Goal: Transaction & Acquisition: Purchase product/service

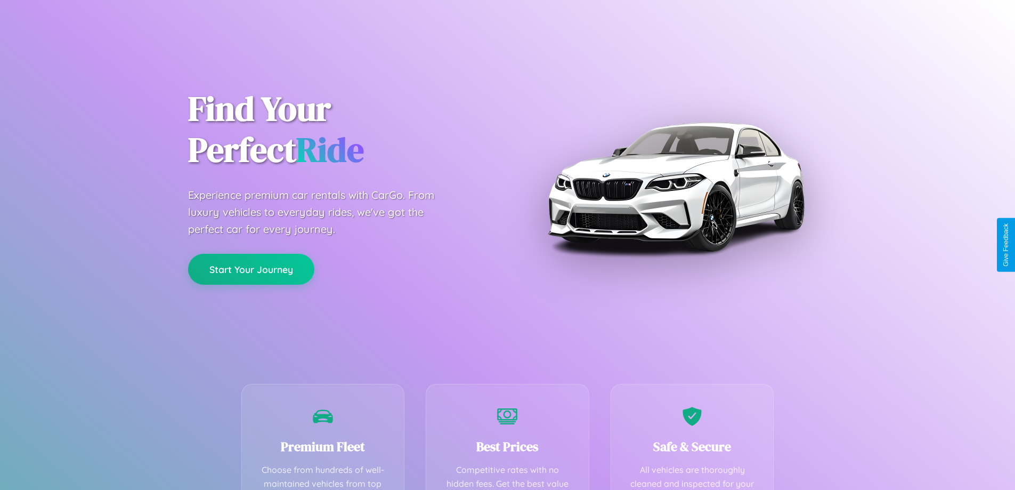
scroll to position [311, 0]
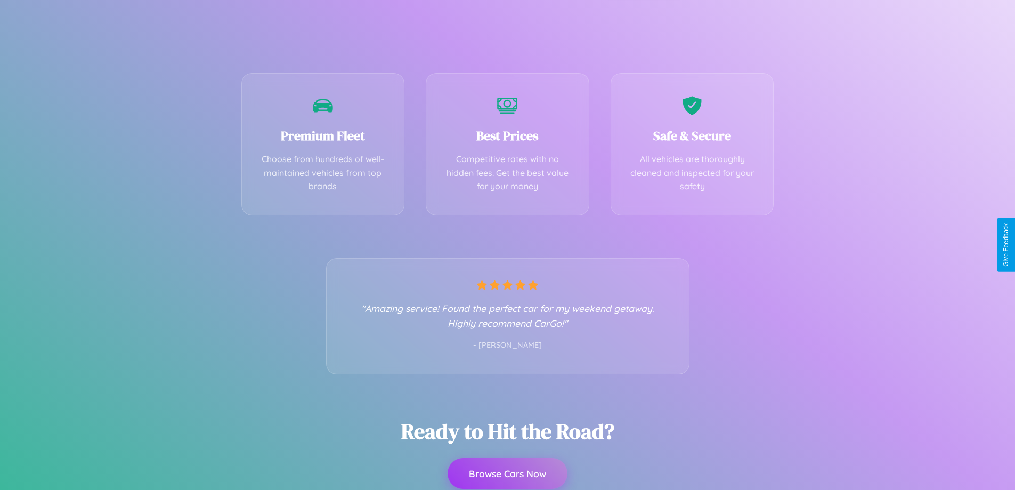
click at [507, 473] on button "Browse Cars Now" at bounding box center [508, 473] width 120 height 31
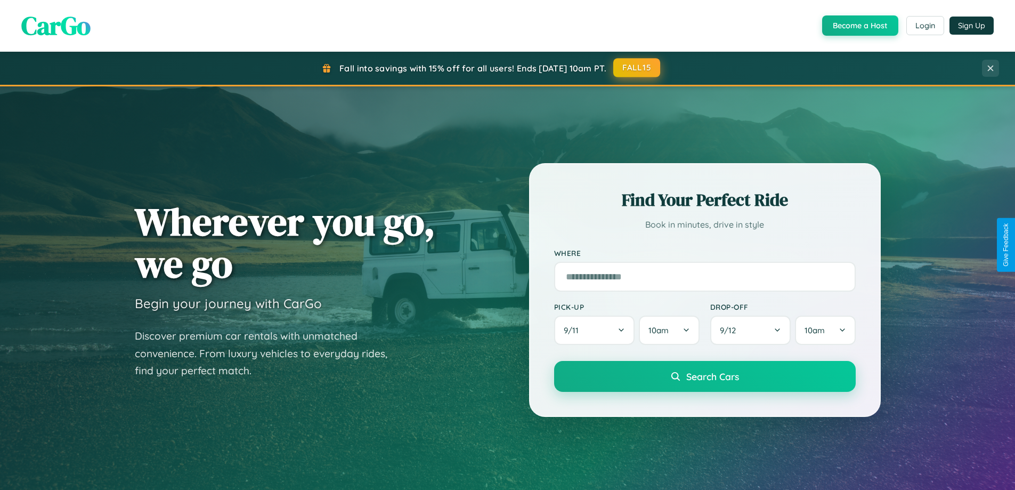
click at [637, 68] on button "FALL15" at bounding box center [636, 67] width 47 height 19
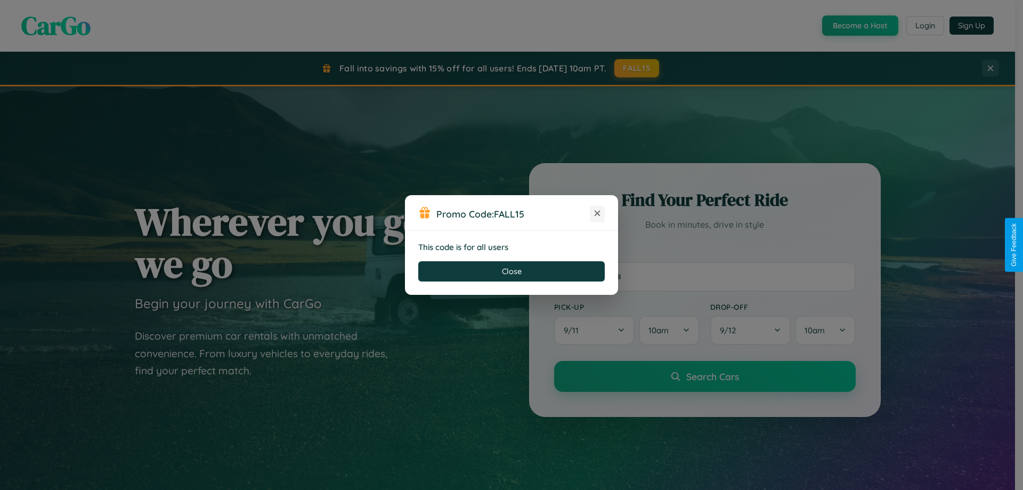
click at [597, 214] on icon at bounding box center [597, 213] width 11 height 11
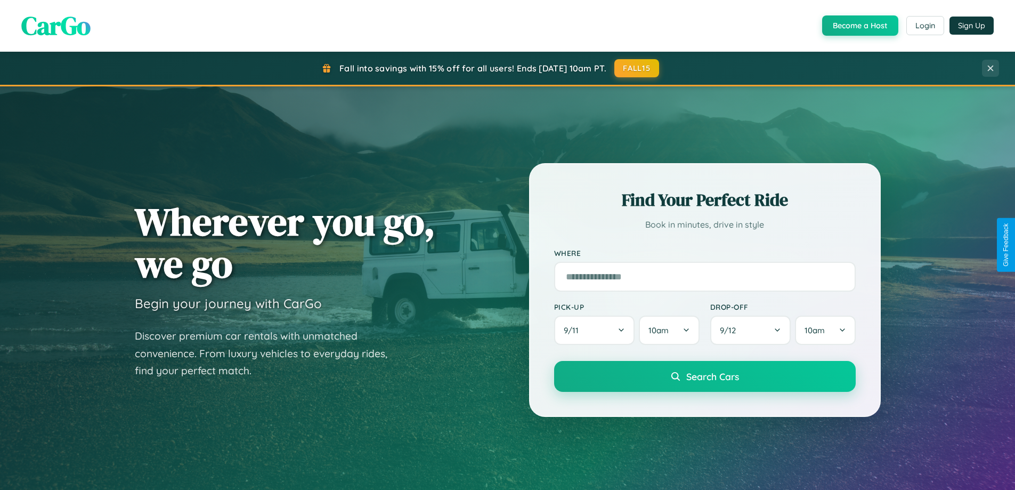
scroll to position [459, 0]
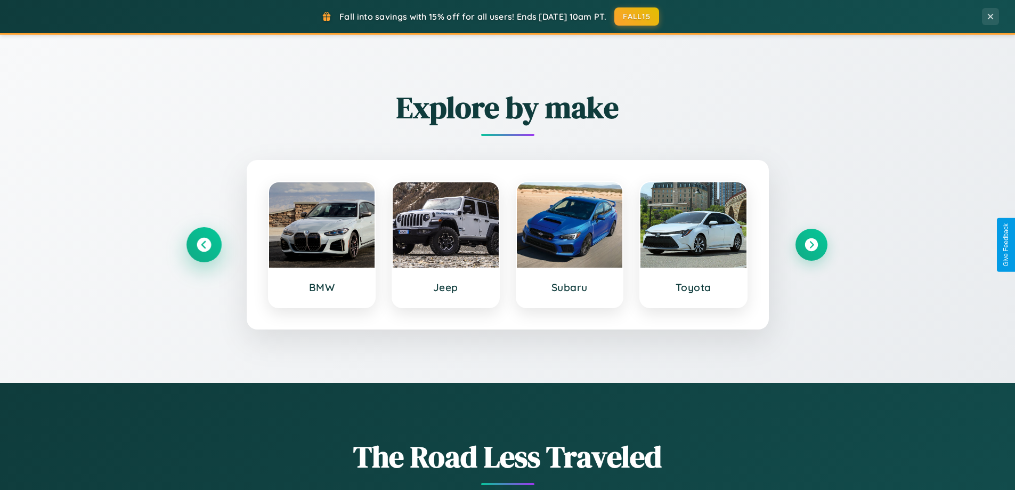
click at [204, 245] on icon at bounding box center [204, 245] width 14 height 14
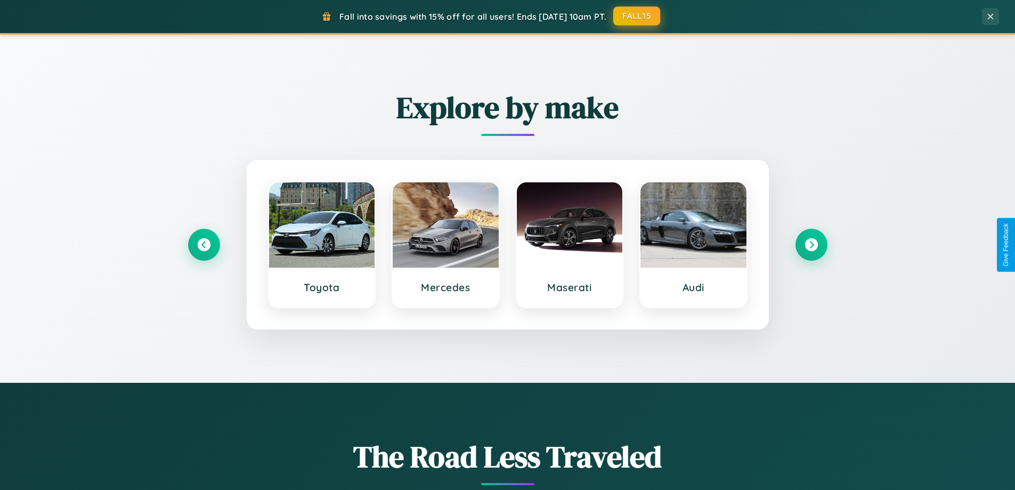
click at [637, 16] on button "FALL15" at bounding box center [636, 15] width 47 height 19
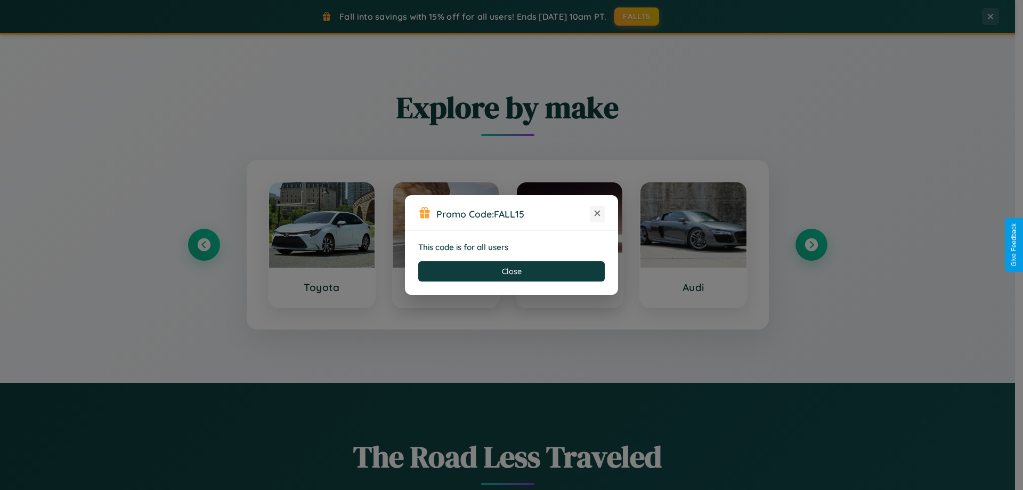
click at [597, 214] on icon at bounding box center [597, 213] width 11 height 11
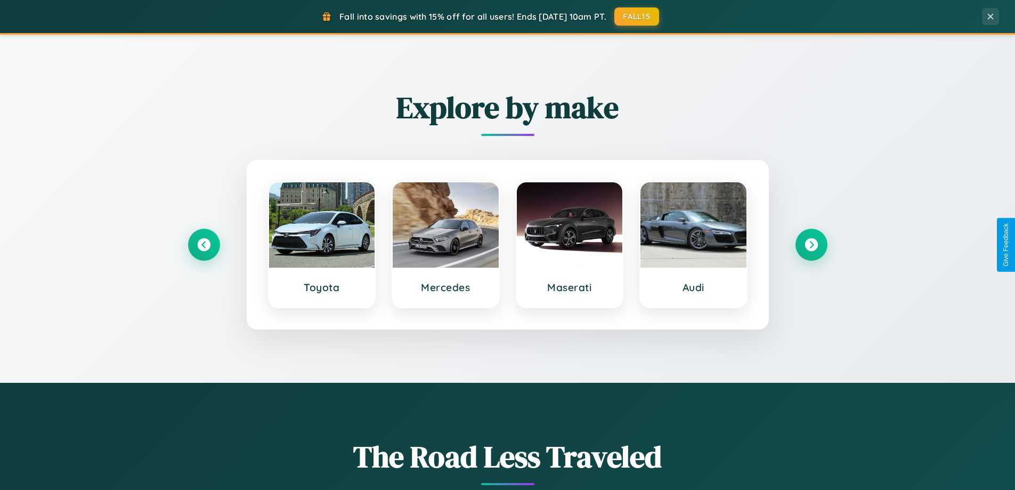
scroll to position [31, 0]
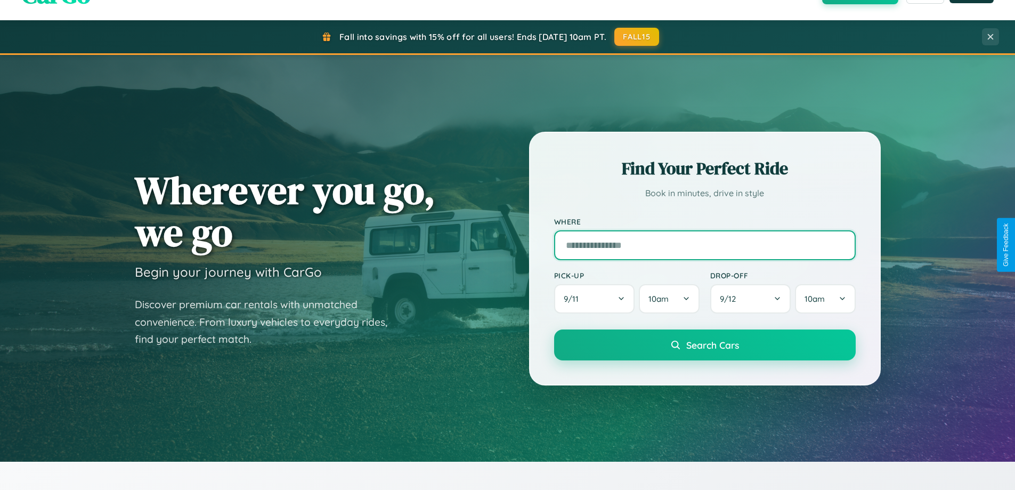
click at [704, 245] on input "text" at bounding box center [705, 245] width 302 height 30
type input "******"
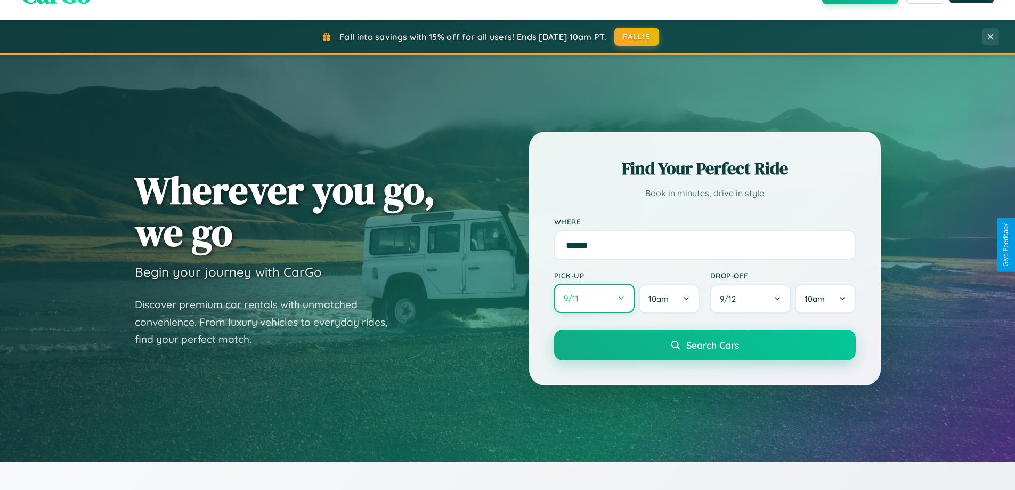
click at [594, 299] on button "9 / 11" at bounding box center [594, 297] width 81 height 29
select select "*"
select select "****"
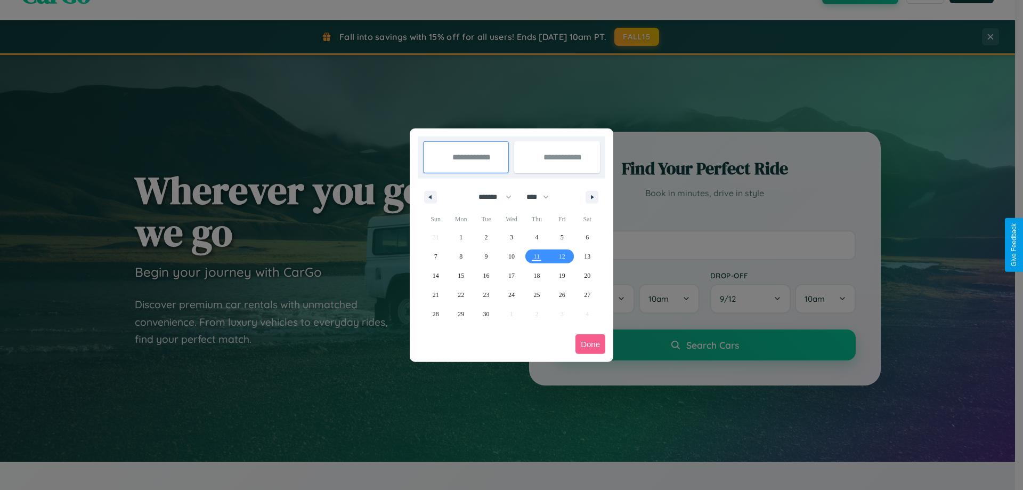
drag, startPoint x: 490, startPoint y: 197, endPoint x: 512, endPoint y: 214, distance: 27.3
click at [490, 197] on select "******* ******** ***** ***** *** **** **** ****** ********* ******* ******** **…" at bounding box center [492, 197] width 45 height 18
select select "**"
click at [537, 237] on span "4" at bounding box center [536, 237] width 3 height 19
type input "**********"
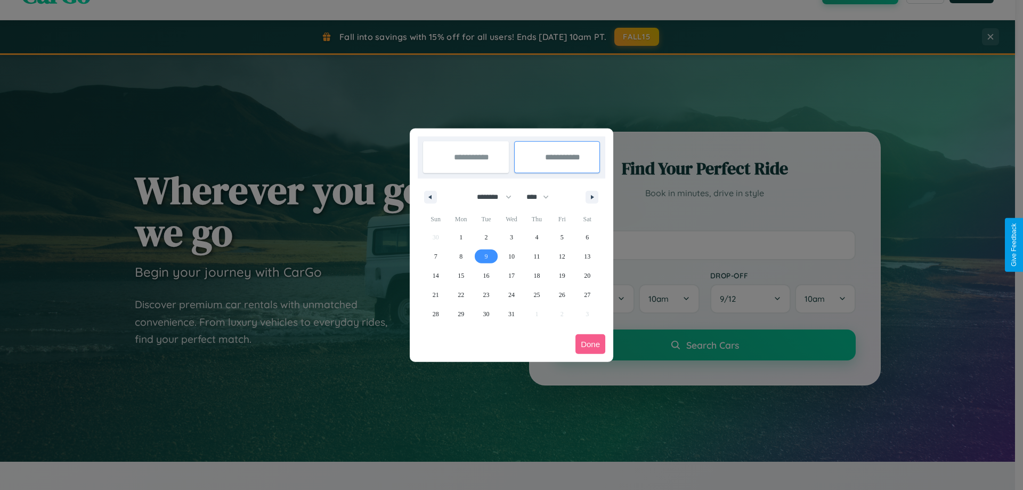
click at [486, 256] on span "9" at bounding box center [486, 256] width 3 height 19
type input "**********"
click at [590, 344] on button "Done" at bounding box center [590, 344] width 30 height 20
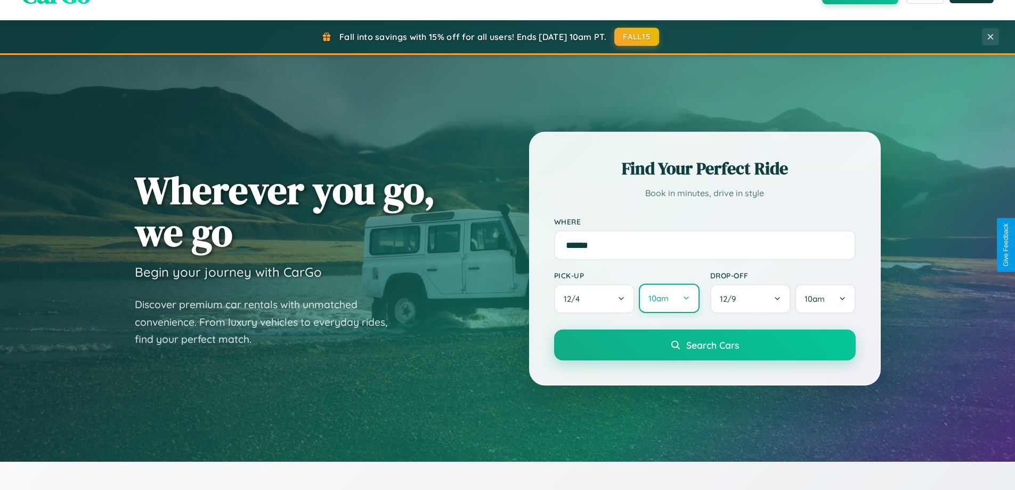
click at [669, 298] on button "10am" at bounding box center [669, 297] width 60 height 29
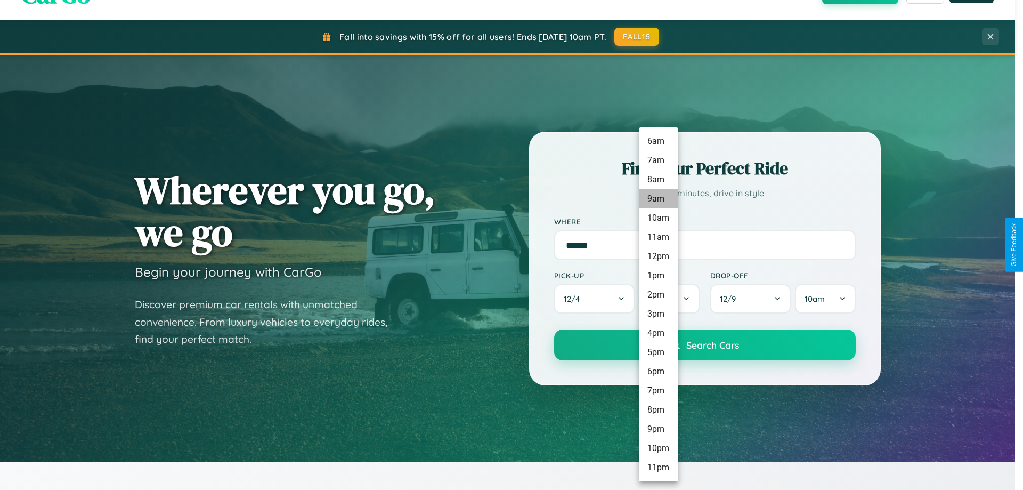
click at [658, 199] on li "9am" at bounding box center [658, 198] width 39 height 19
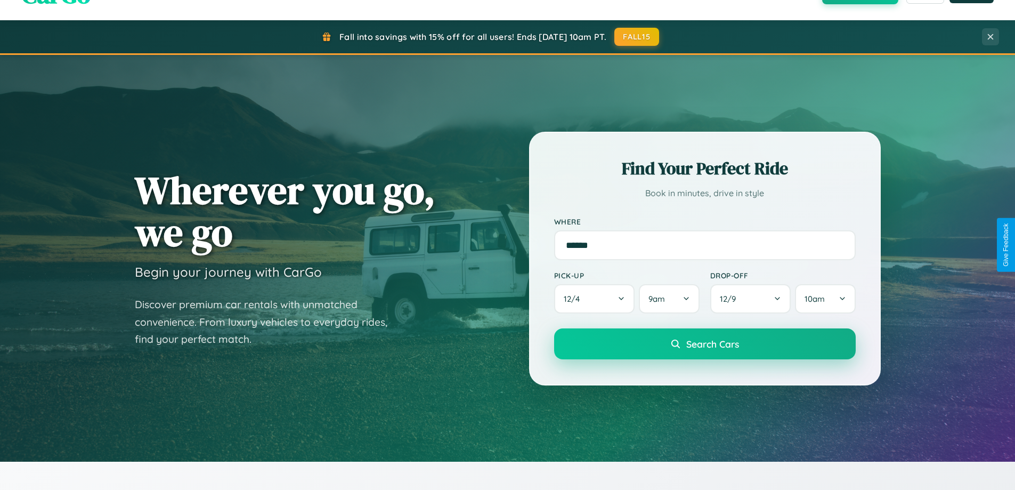
click at [704, 344] on span "Search Cars" at bounding box center [712, 344] width 53 height 12
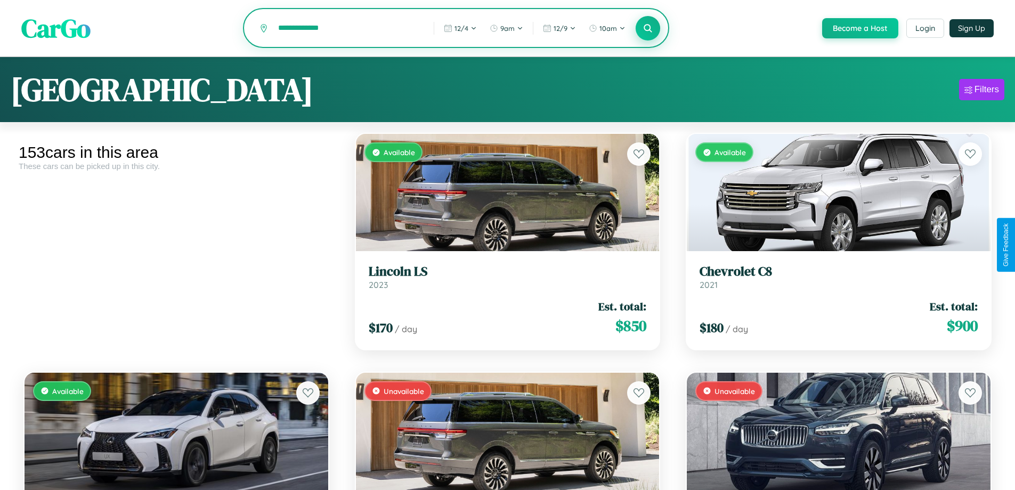
type input "**********"
click at [647, 29] on icon at bounding box center [648, 28] width 10 height 10
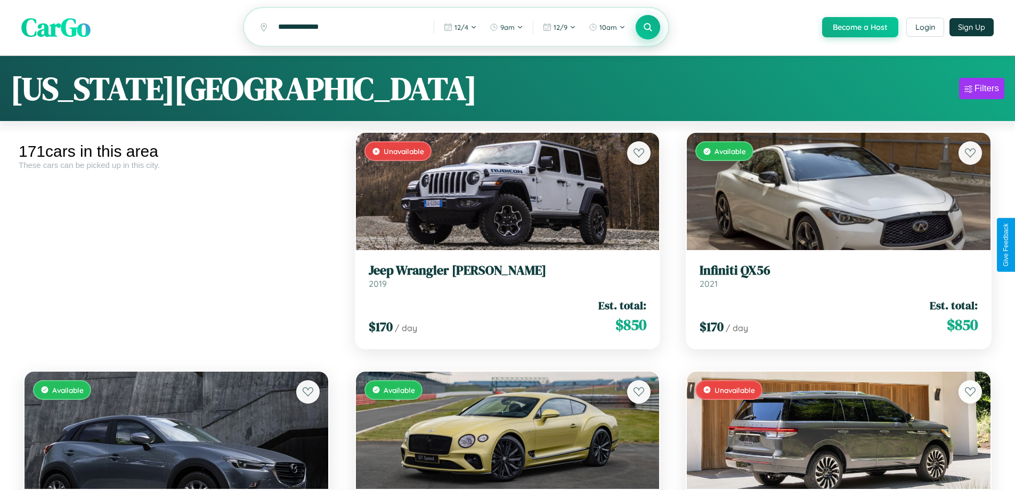
scroll to position [9973, 0]
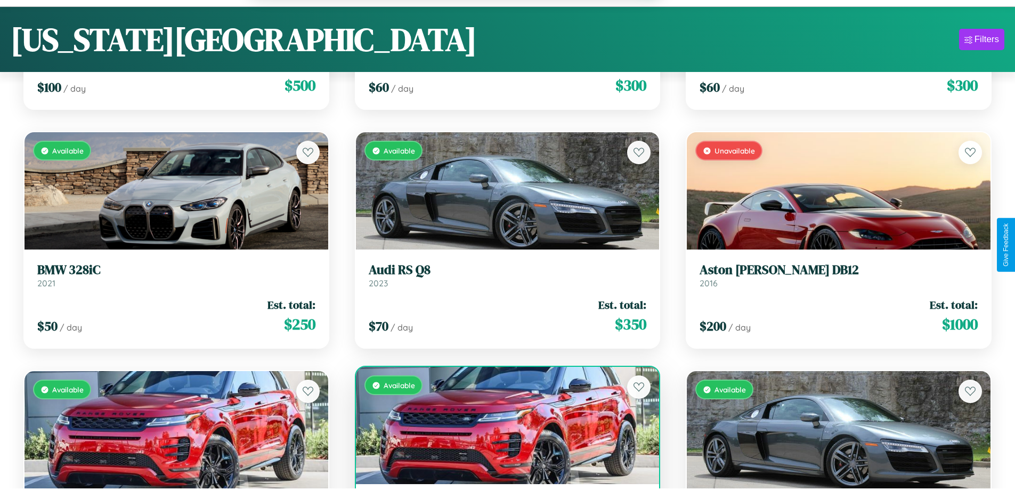
click at [503, 431] on div "Available" at bounding box center [508, 425] width 304 height 117
click at [503, 427] on div "Available" at bounding box center [508, 425] width 304 height 117
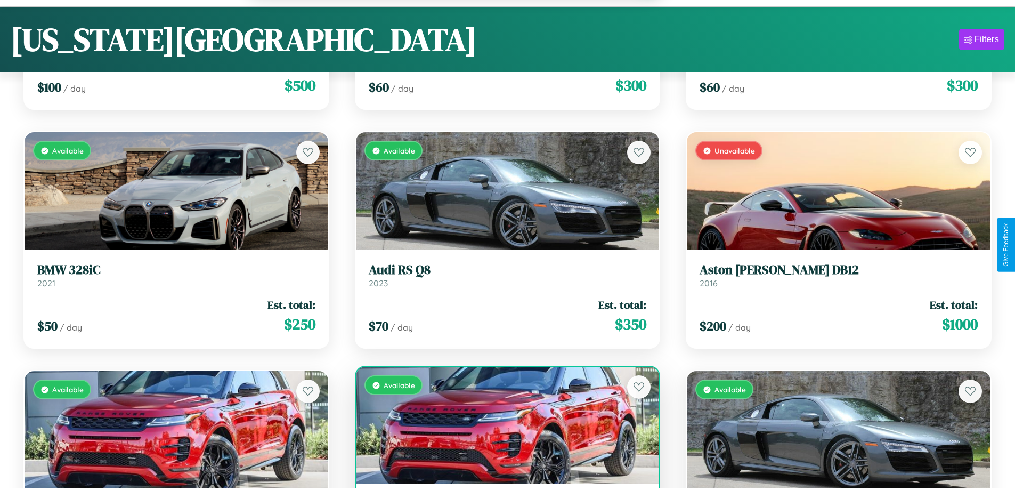
click at [503, 427] on div "Available" at bounding box center [508, 425] width 304 height 117
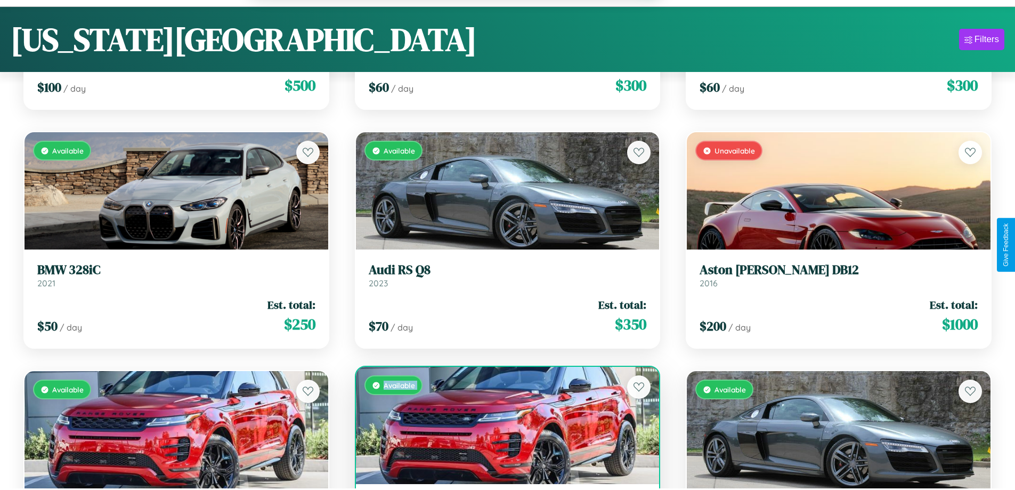
click at [503, 427] on div "Available" at bounding box center [508, 425] width 304 height 117
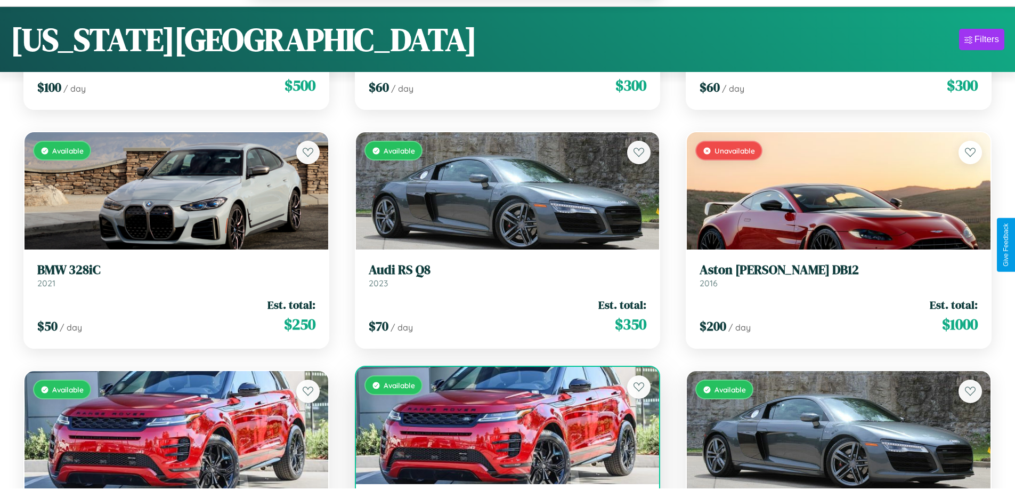
click at [503, 427] on div "Available" at bounding box center [508, 425] width 304 height 117
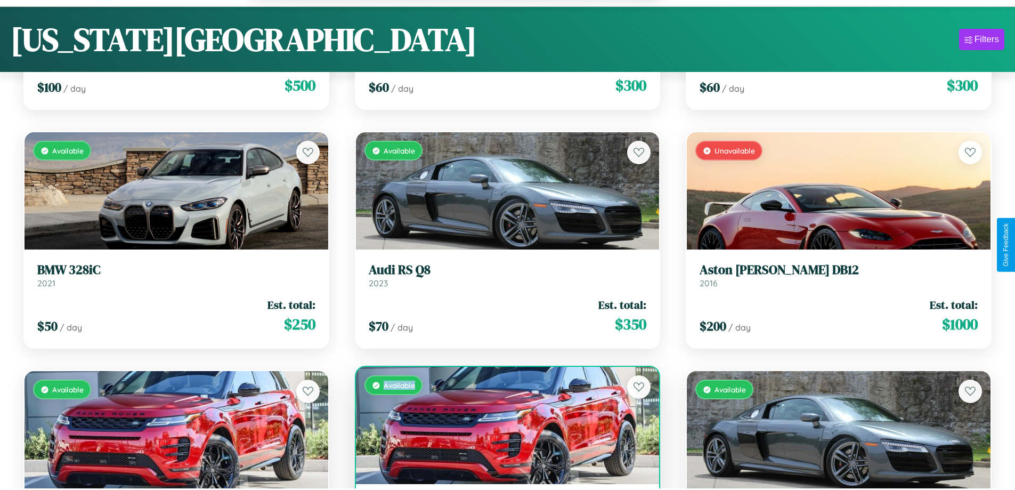
click at [503, 427] on div "Available" at bounding box center [508, 425] width 304 height 117
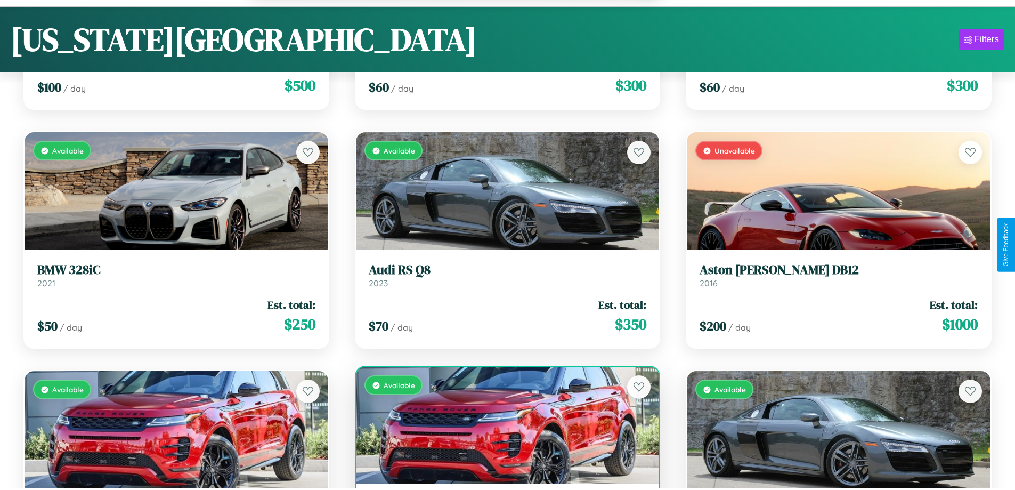
scroll to position [10007, 0]
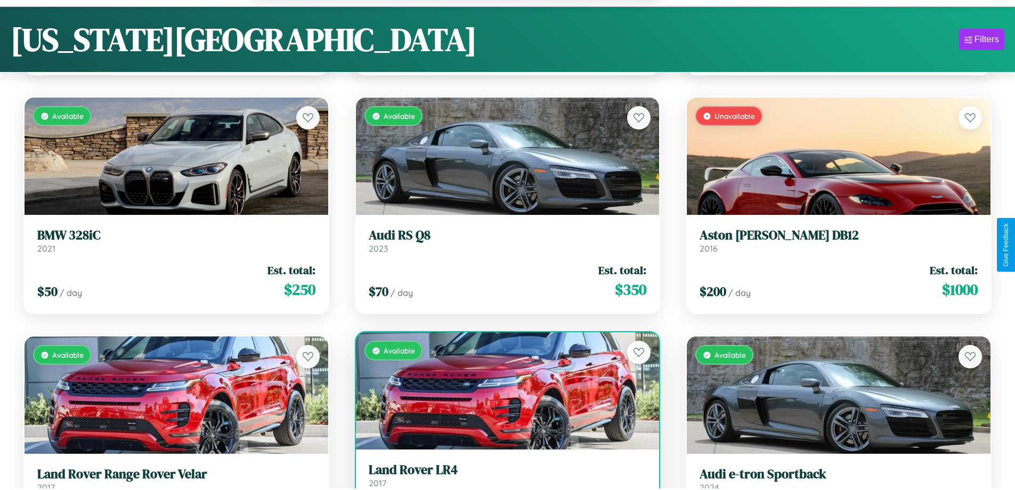
click at [503, 476] on h3 "Land Rover LR4" at bounding box center [508, 469] width 278 height 15
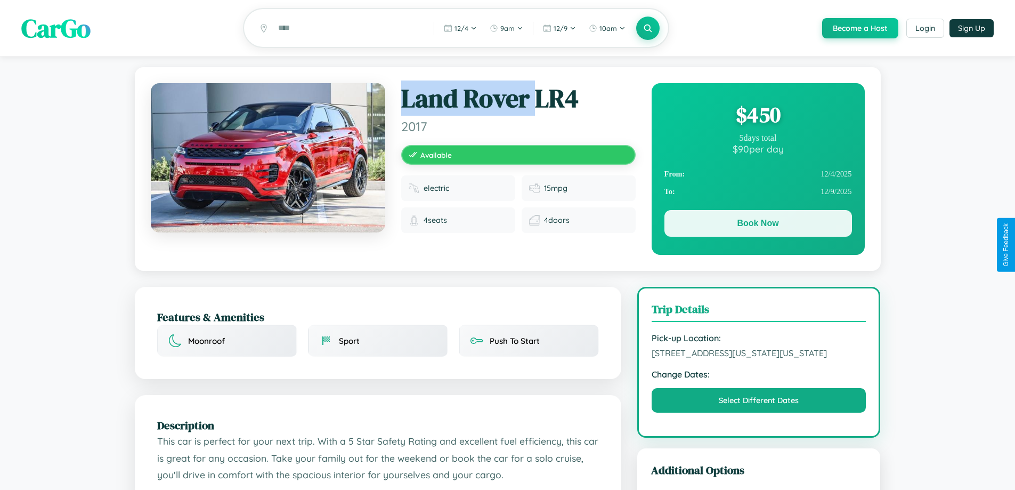
click at [758, 225] on button "Book Now" at bounding box center [758, 223] width 188 height 27
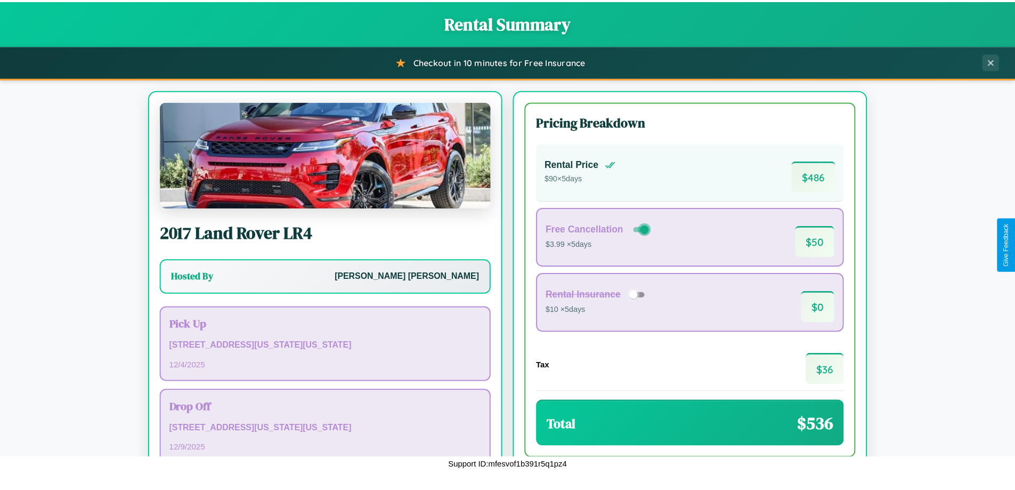
scroll to position [73, 0]
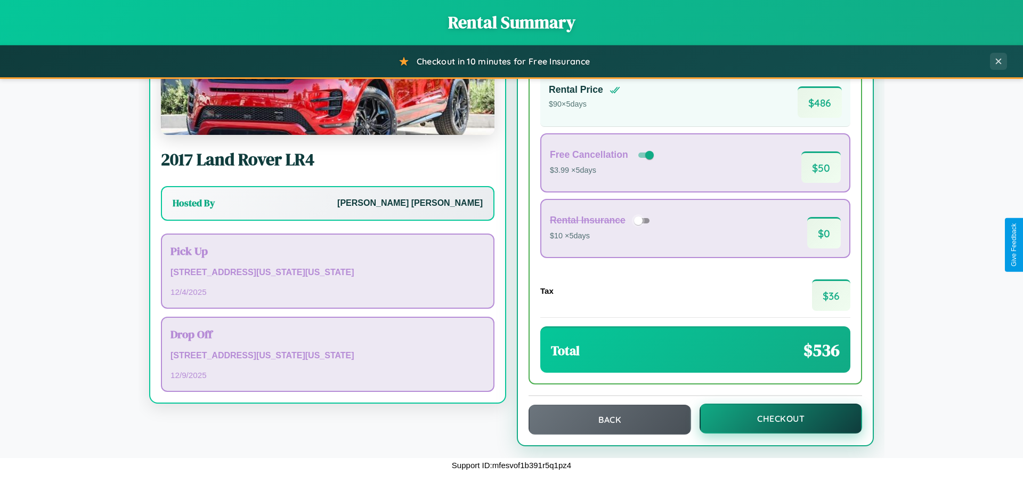
click at [774, 418] on button "Checkout" at bounding box center [781, 418] width 163 height 30
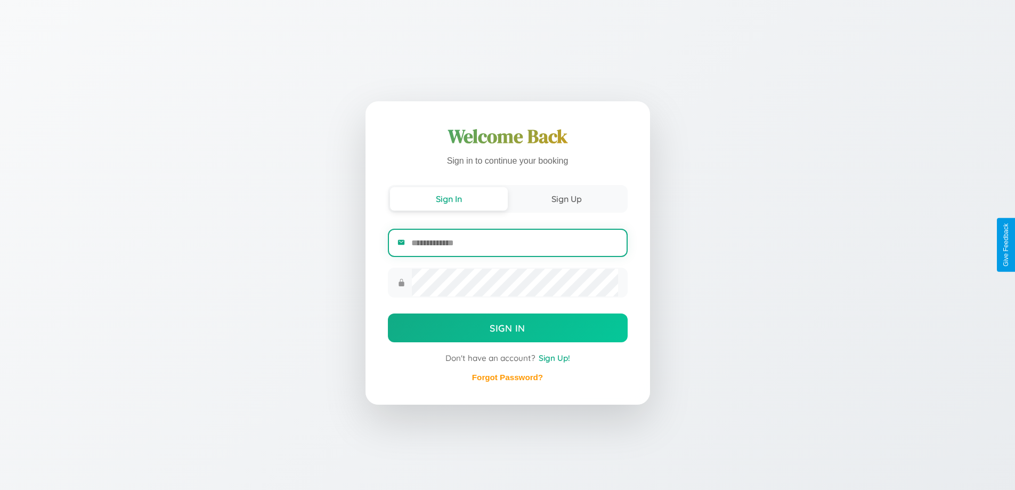
click at [514, 243] on input "email" at bounding box center [514, 243] width 206 height 26
type input "**********"
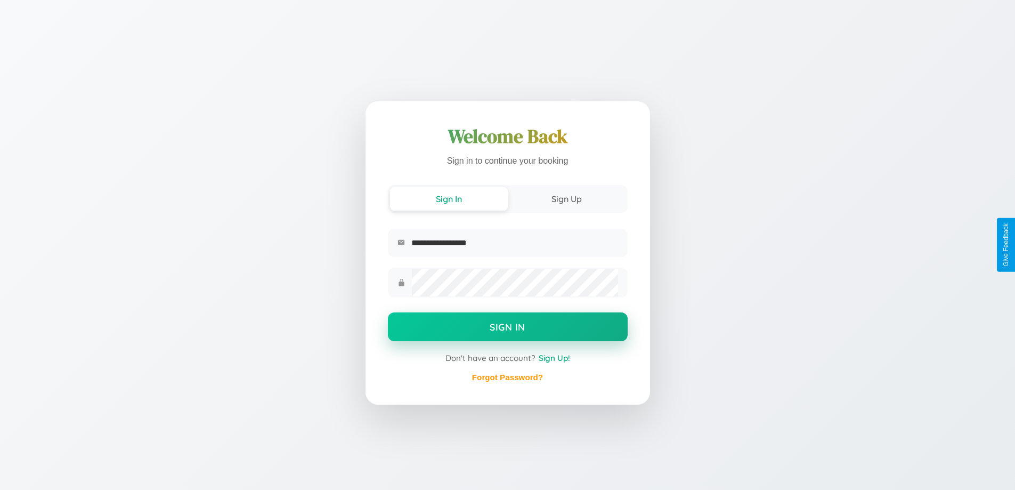
click at [507, 328] on button "Sign In" at bounding box center [508, 326] width 240 height 29
